Goal: Task Accomplishment & Management: Complete application form

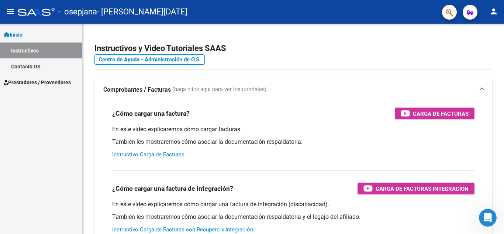
click at [35, 79] on span "Prestadores / Proveedores" at bounding box center [37, 82] width 67 height 8
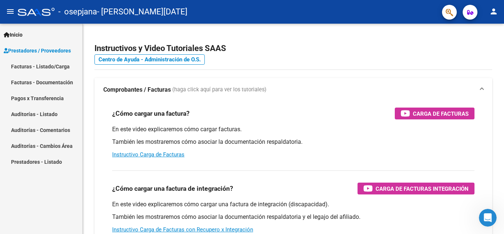
click at [37, 65] on link "Facturas - Listado/Carga" at bounding box center [41, 66] width 82 height 16
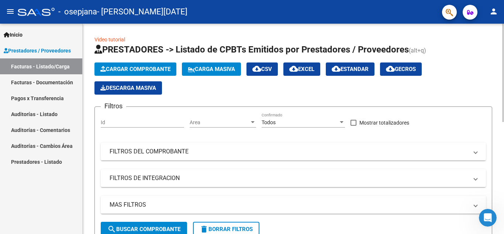
click at [149, 67] on span "Cargar Comprobante" at bounding box center [135, 69] width 70 height 7
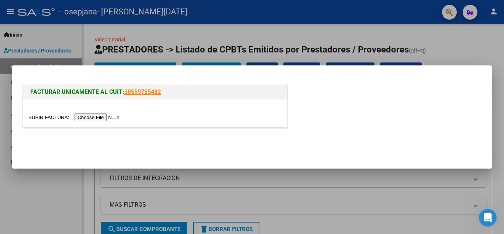
click at [102, 115] on input "file" at bounding box center [74, 117] width 93 height 8
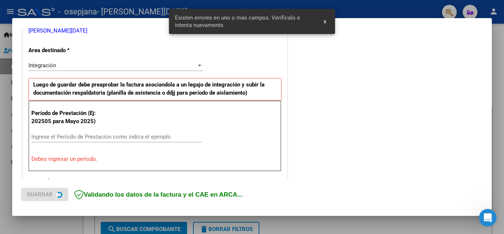
scroll to position [167, 0]
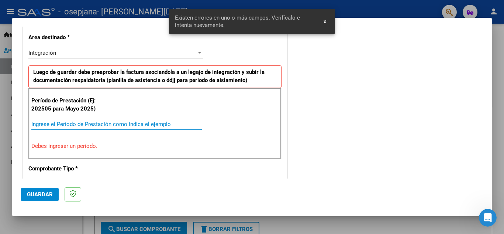
click at [65, 121] on input "Ingrese el Período de Prestación como indica el ejemplo" at bounding box center [116, 124] width 170 height 7
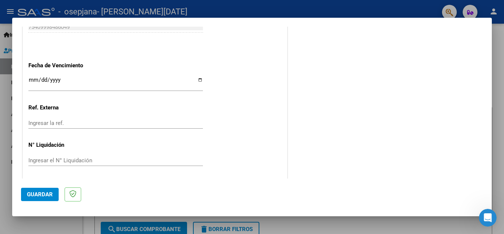
scroll to position [498, 0]
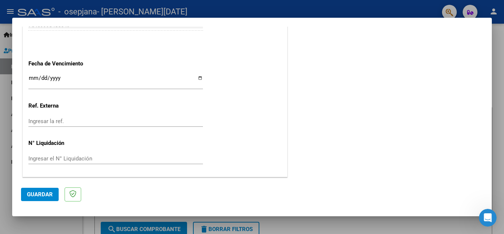
type input "202509"
click at [32, 78] on input "Ingresar la fecha" at bounding box center [115, 81] width 175 height 12
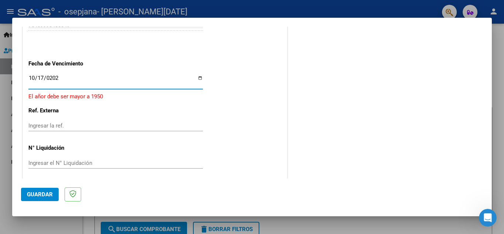
type input "[DATE]"
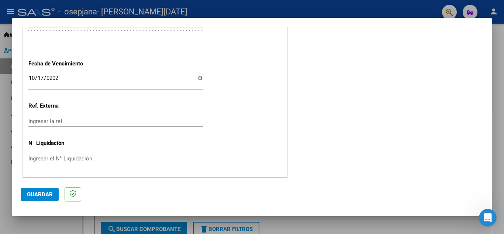
click at [42, 199] on button "Guardar" at bounding box center [40, 193] width 38 height 13
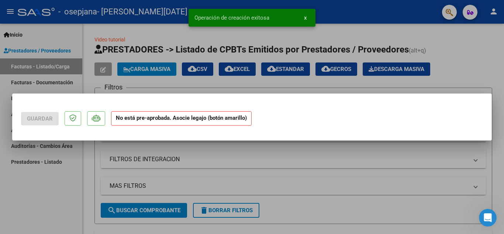
scroll to position [0, 0]
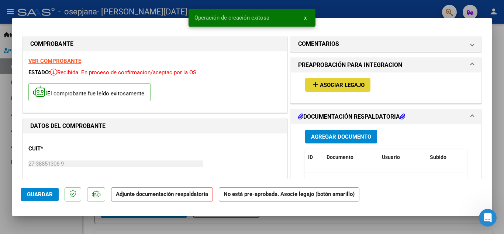
click at [327, 90] on button "add Asociar Legajo" at bounding box center [337, 85] width 65 height 14
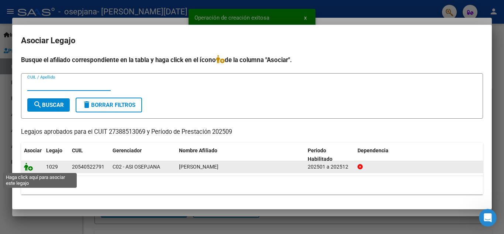
click at [29, 168] on icon at bounding box center [28, 166] width 9 height 8
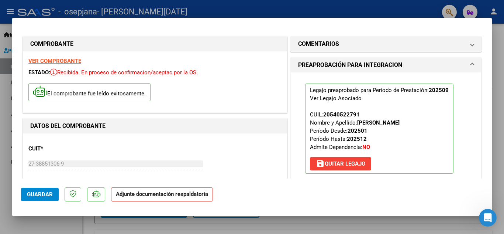
scroll to position [184, 0]
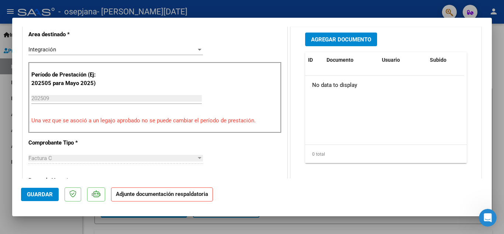
click at [332, 38] on span "Agregar Documento" at bounding box center [341, 39] width 60 height 7
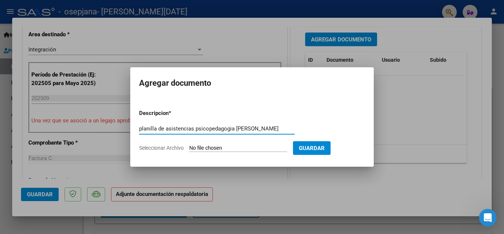
type input "planilla de asistencias psicopedagogia [PERSON_NAME]"
click at [199, 149] on input "Seleccionar Archivo" at bounding box center [238, 148] width 98 height 7
type input "C:\fakepath\PLANILLA DE ASISTENCIA JELINEK SEPT PSP.pdf"
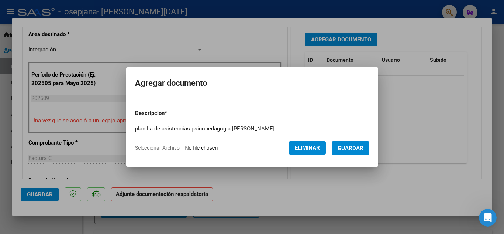
click at [348, 151] on button "Guardar" at bounding box center [351, 148] width 38 height 14
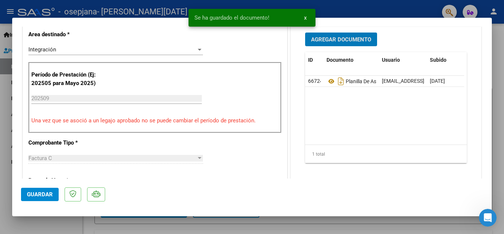
click at [40, 192] on span "Guardar" at bounding box center [40, 194] width 26 height 7
click at [498, 53] on div at bounding box center [252, 117] width 504 height 234
type input "$ 0,00"
